Goal: Task Accomplishment & Management: Manage account settings

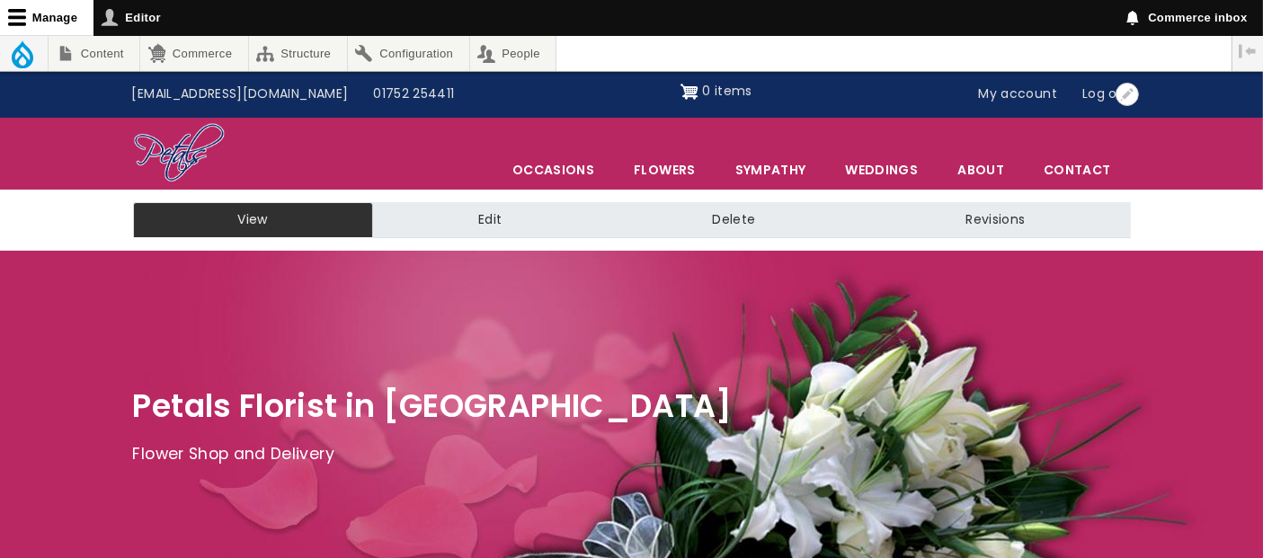
click at [1034, 98] on link "My account" at bounding box center [1018, 94] width 104 height 34
click at [1012, 100] on link "My account" at bounding box center [1018, 94] width 104 height 34
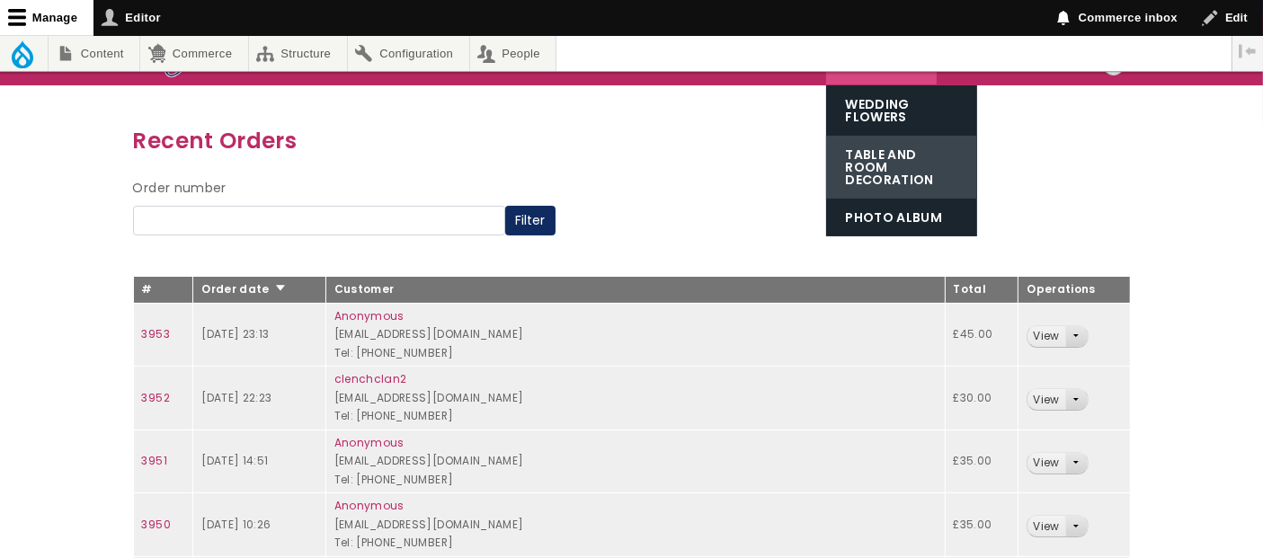
scroll to position [200, 0]
